Goal: Contribute content: Add original content to the website for others to see

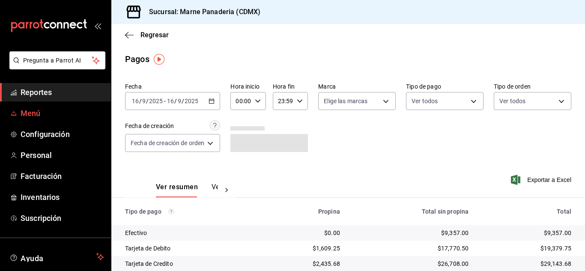
click at [31, 110] on span "Menú" at bounding box center [63, 114] width 84 height 12
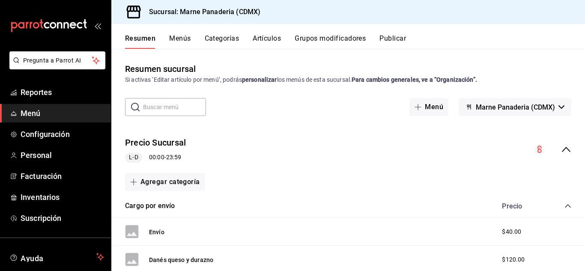
click at [269, 40] on button "Artículos" at bounding box center [267, 41] width 28 height 15
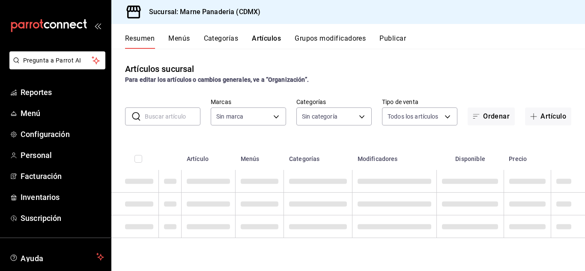
click at [177, 120] on input "text" at bounding box center [173, 116] width 56 height 17
type input "85d85fe5-a511-429d-a5b7-b41691660ca2"
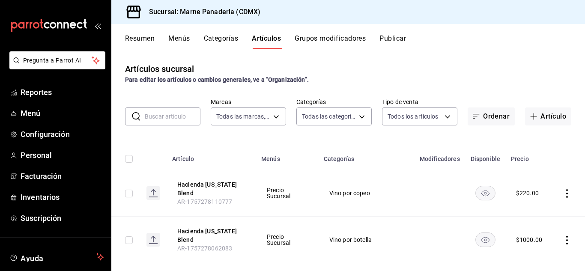
type input "ed7b3c48-de40-42f0-b32d-b62e425c3e7b,4dd16bc6-178f-46f9-a839-483948b183c3,0756c…"
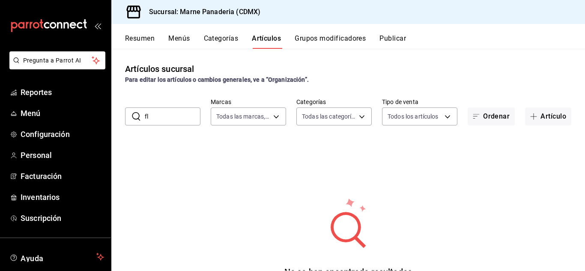
type input "f"
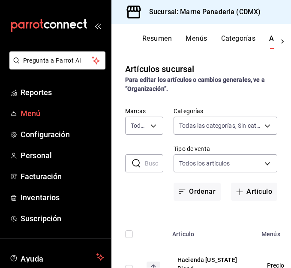
click at [38, 114] on span "Menú" at bounding box center [63, 114] width 84 height 12
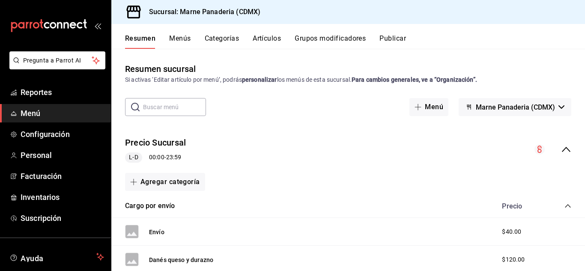
click at [267, 46] on button "Artículos" at bounding box center [267, 41] width 28 height 15
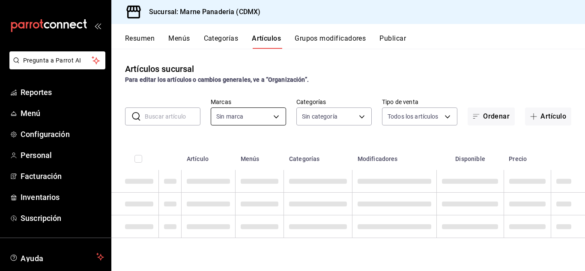
type input "85d85fe5-a511-429d-a5b7-b41691660ca2"
type input "ed7b3c48-de40-42f0-b32d-b62e425c3e7b,4dd16bc6-178f-46f9-a839-483948b183c3,0756c…"
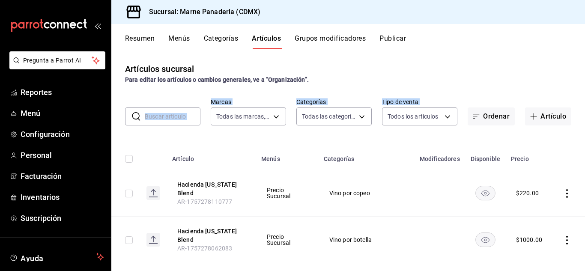
drag, startPoint x: 179, startPoint y: 126, endPoint x: 174, endPoint y: 110, distance: 16.7
click at [174, 110] on div "Artículos sucursal Para editar los artículos o cambios generales, ve a “Organiz…" at bounding box center [348, 160] width 474 height 222
click at [174, 110] on input "text" at bounding box center [173, 116] width 56 height 17
click at [180, 116] on input "text" at bounding box center [173, 116] width 56 height 17
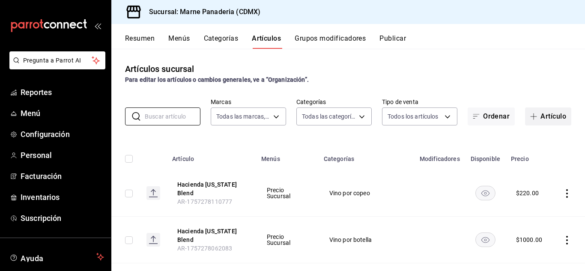
click at [533, 119] on span "button" at bounding box center [536, 116] width 10 height 7
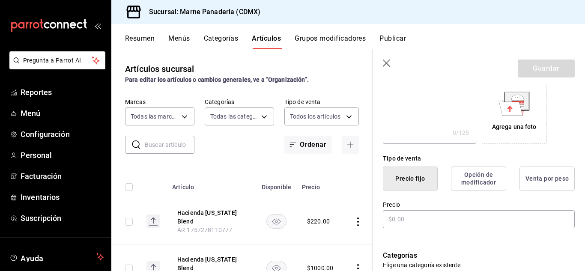
scroll to position [150, 0]
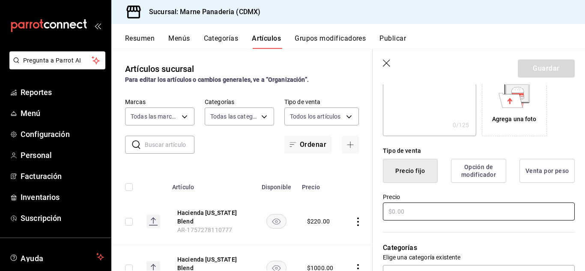
type input "Ensalada caliente de col"
click at [412, 212] on input "text" at bounding box center [479, 212] width 192 height 18
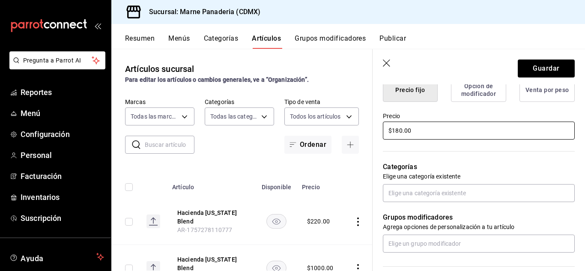
scroll to position [231, 0]
type input "$180.00"
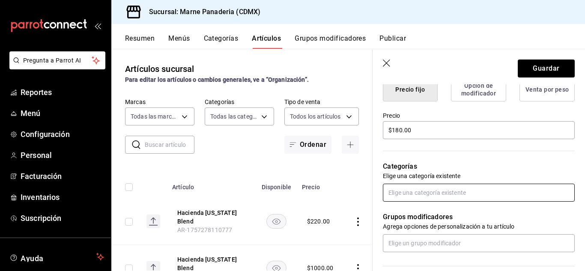
click at [416, 186] on input "text" at bounding box center [479, 193] width 192 height 18
type input "e"
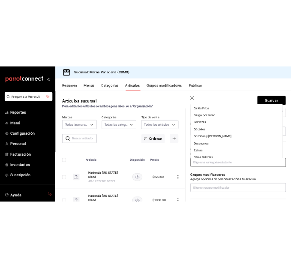
scroll to position [0, 0]
